Goal: Check status

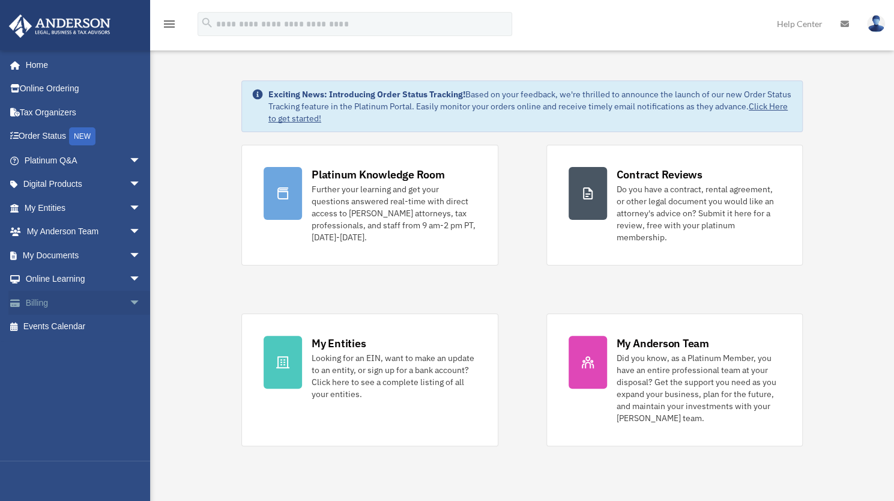
click at [44, 309] on link "Billing arrow_drop_down" at bounding box center [83, 303] width 151 height 24
click at [129, 302] on span "arrow_drop_down" at bounding box center [141, 303] width 24 height 25
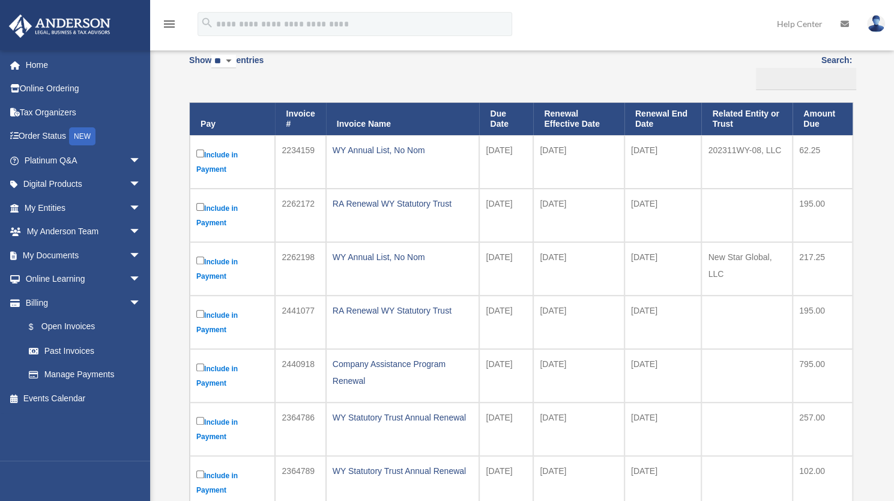
scroll to position [117, 0]
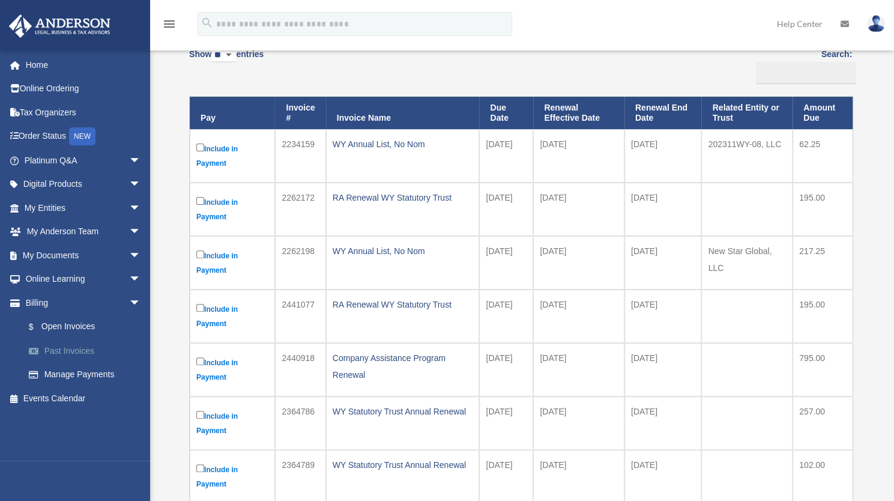
click at [88, 357] on link "Past Invoices" at bounding box center [88, 351] width 142 height 24
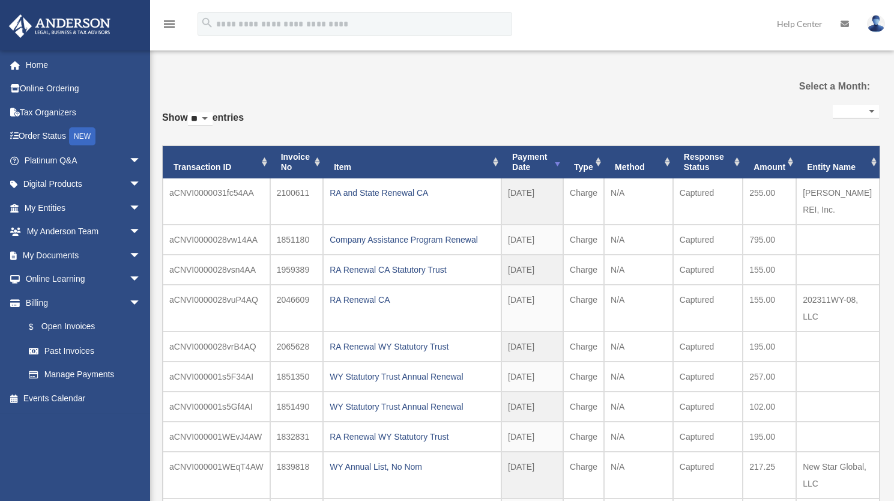
select select
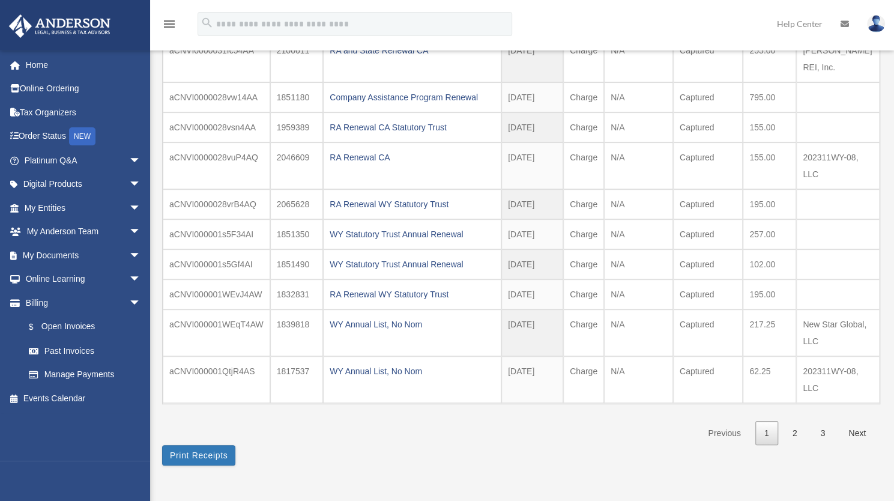
scroll to position [144, 0]
click at [795, 419] on link "2" at bounding box center [795, 431] width 23 height 25
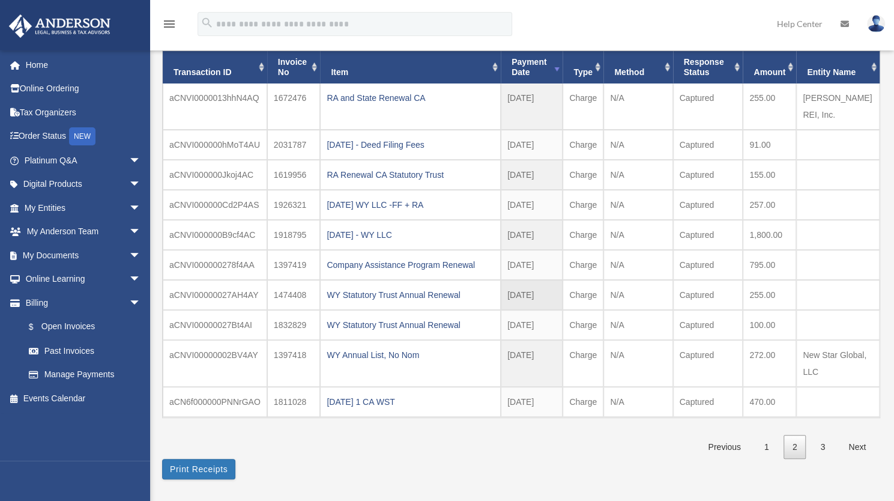
scroll to position [97, 0]
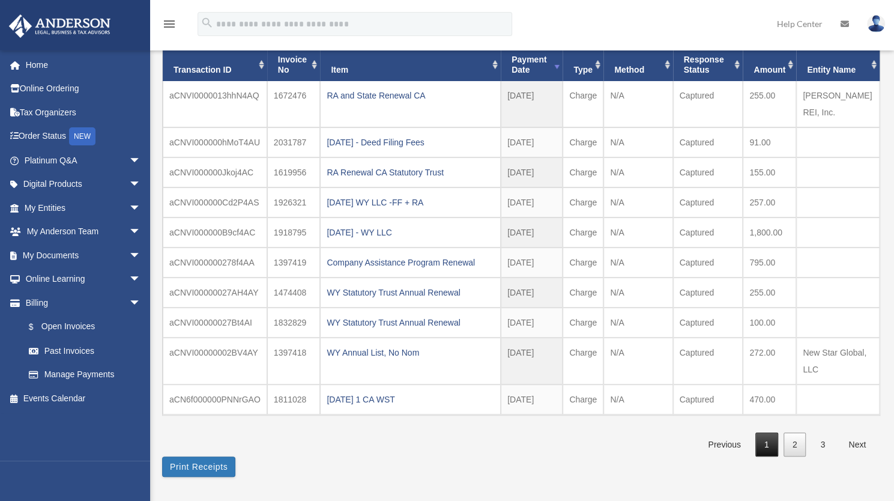
click at [768, 433] on link "1" at bounding box center [767, 445] width 23 height 25
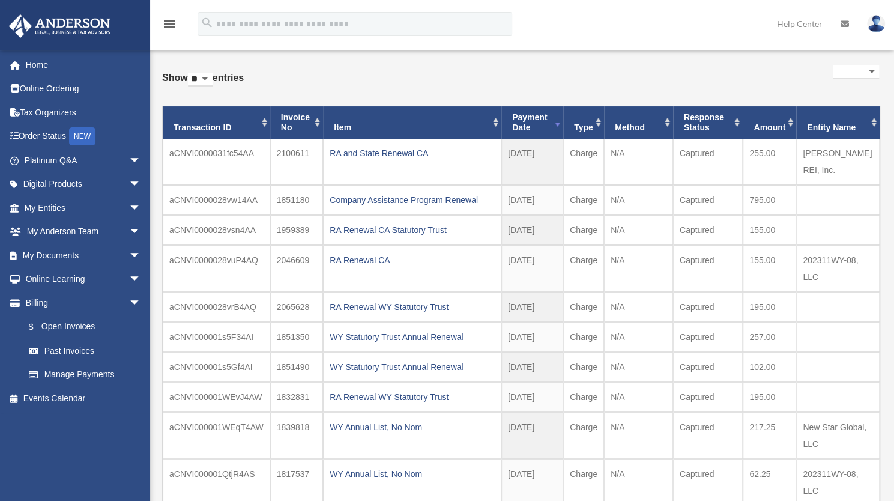
scroll to position [0, 0]
